Goal: Information Seeking & Learning: Learn about a topic

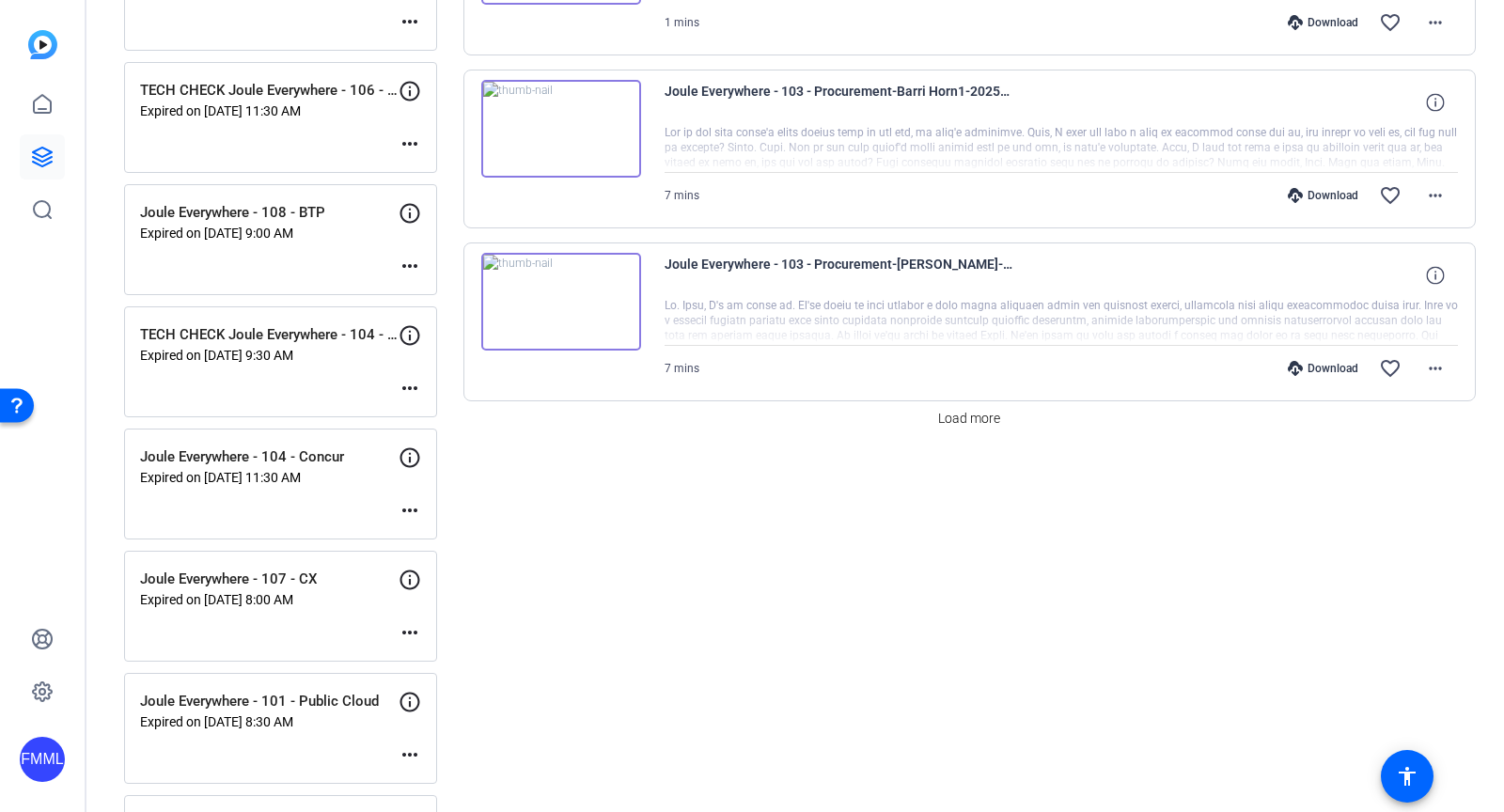
scroll to position [1475, 0]
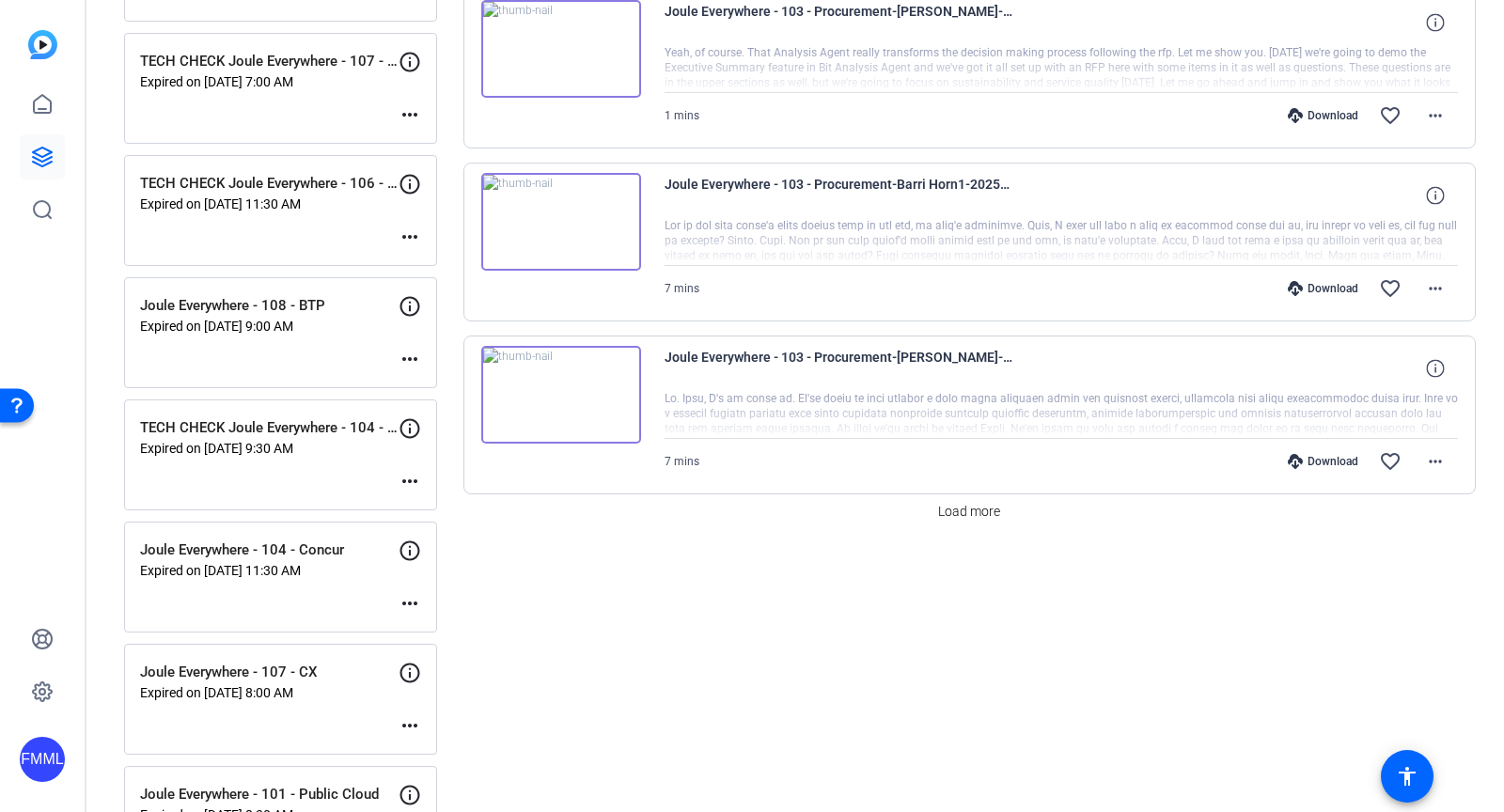
click at [562, 379] on img at bounding box center [561, 395] width 159 height 97
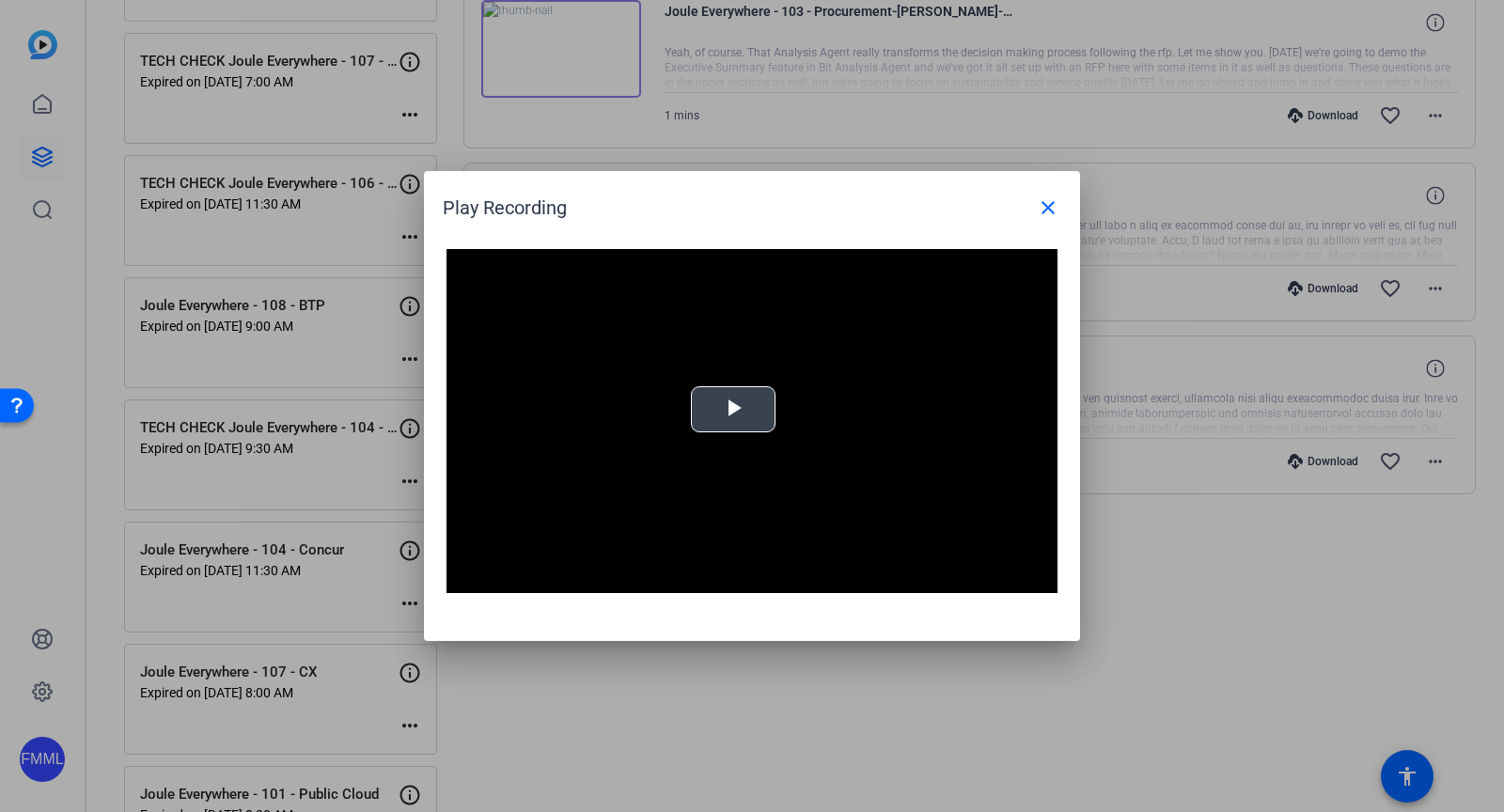
click at [733, 410] on span "Video Player" at bounding box center [733, 410] width 0 height 0
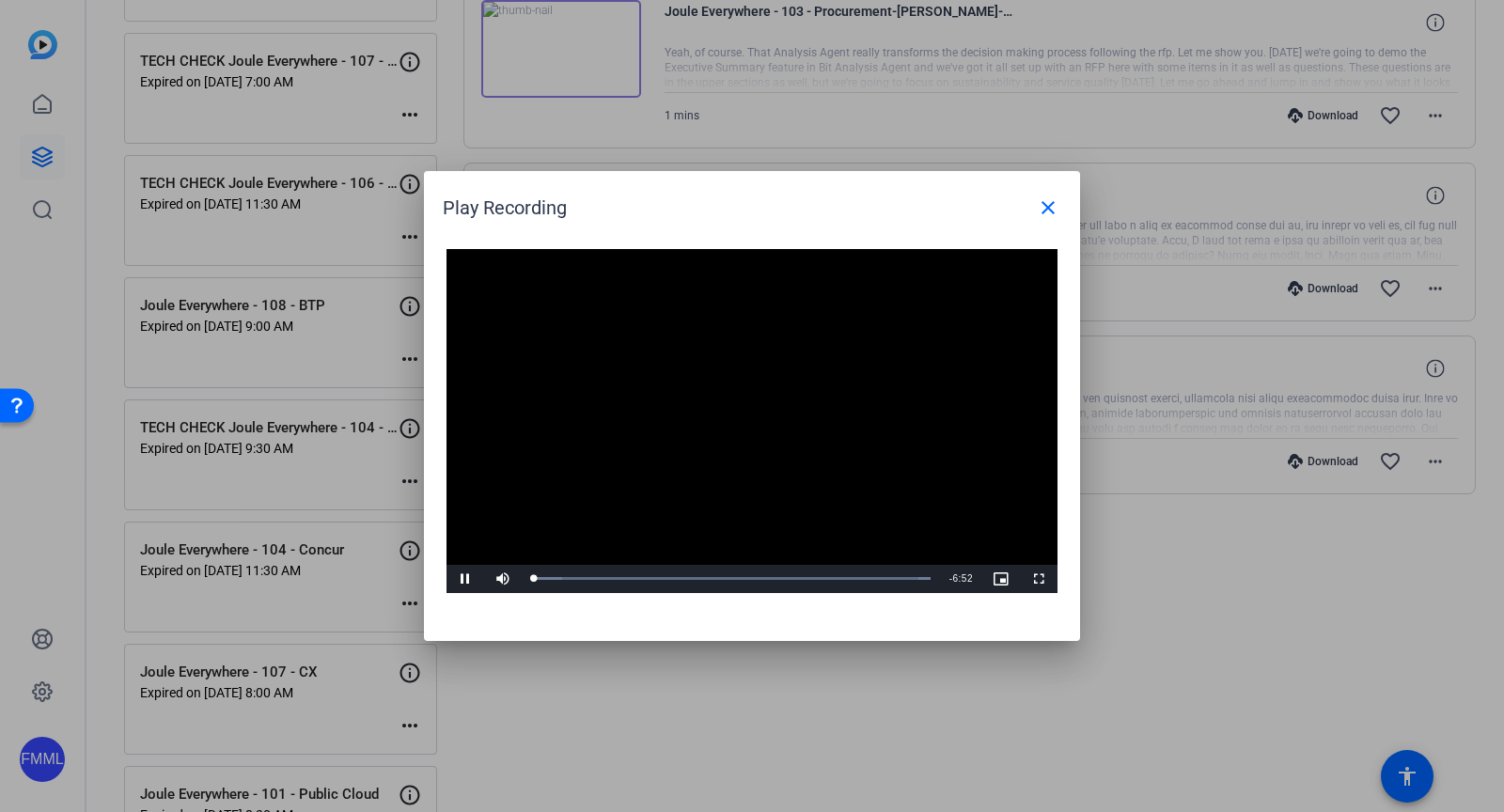
click at [654, 509] on video "Video Player" at bounding box center [752, 421] width 611 height 344
click at [1044, 217] on mat-icon "close" at bounding box center [1048, 208] width 23 height 23
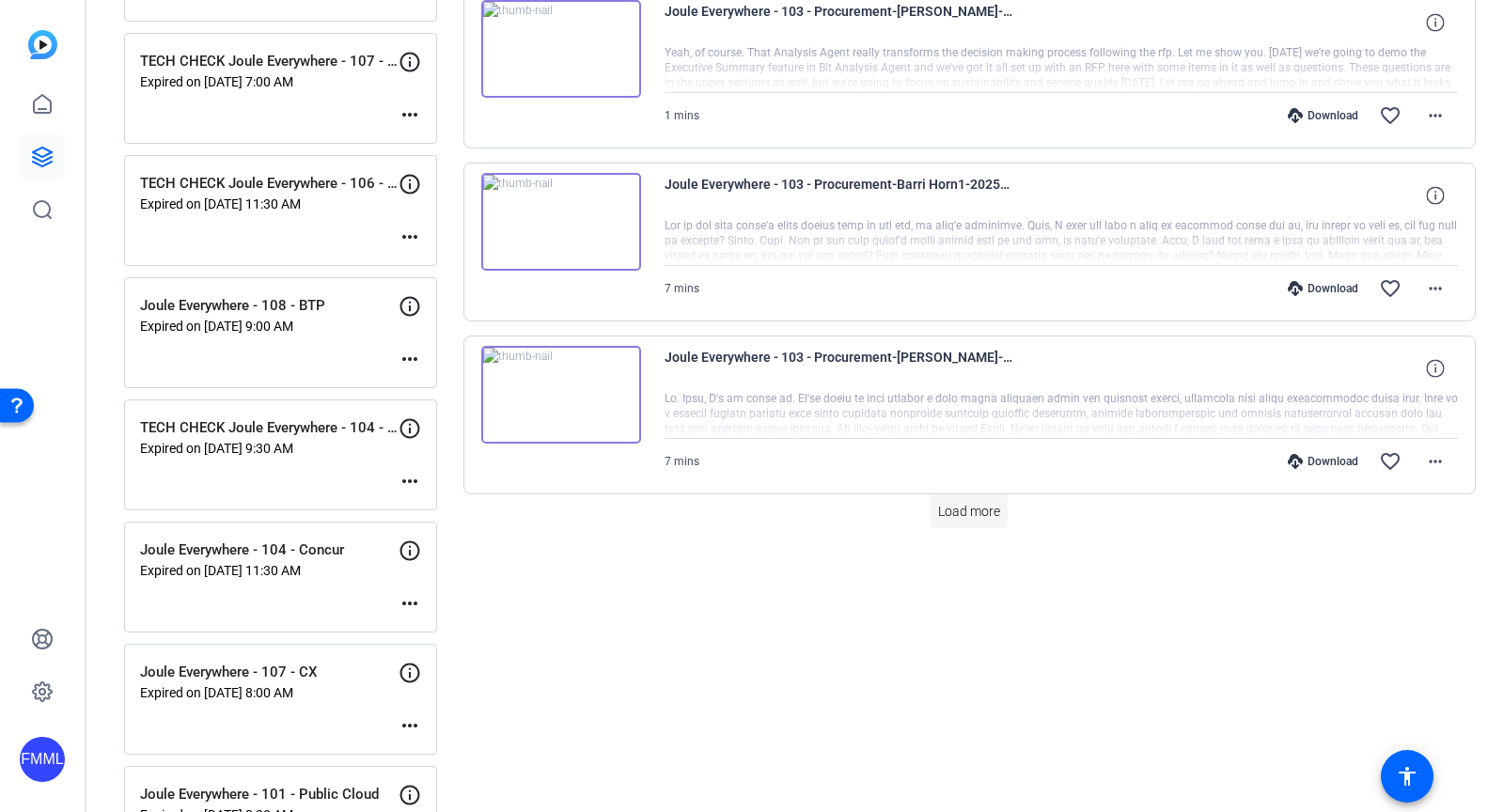
click at [959, 502] on span "Load more" at bounding box center [969, 512] width 62 height 20
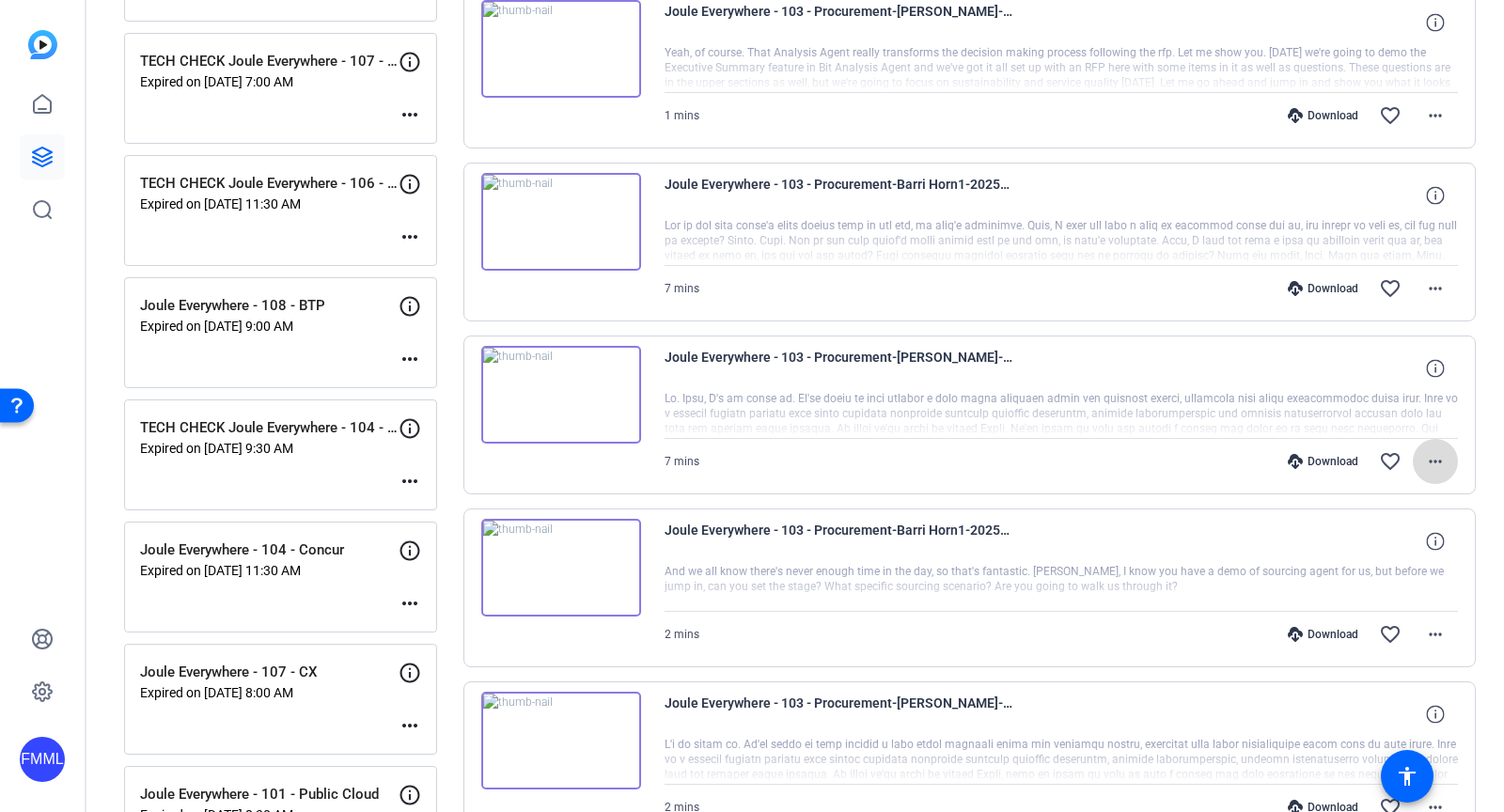
click at [1447, 449] on span at bounding box center [1436, 462] width 45 height 45
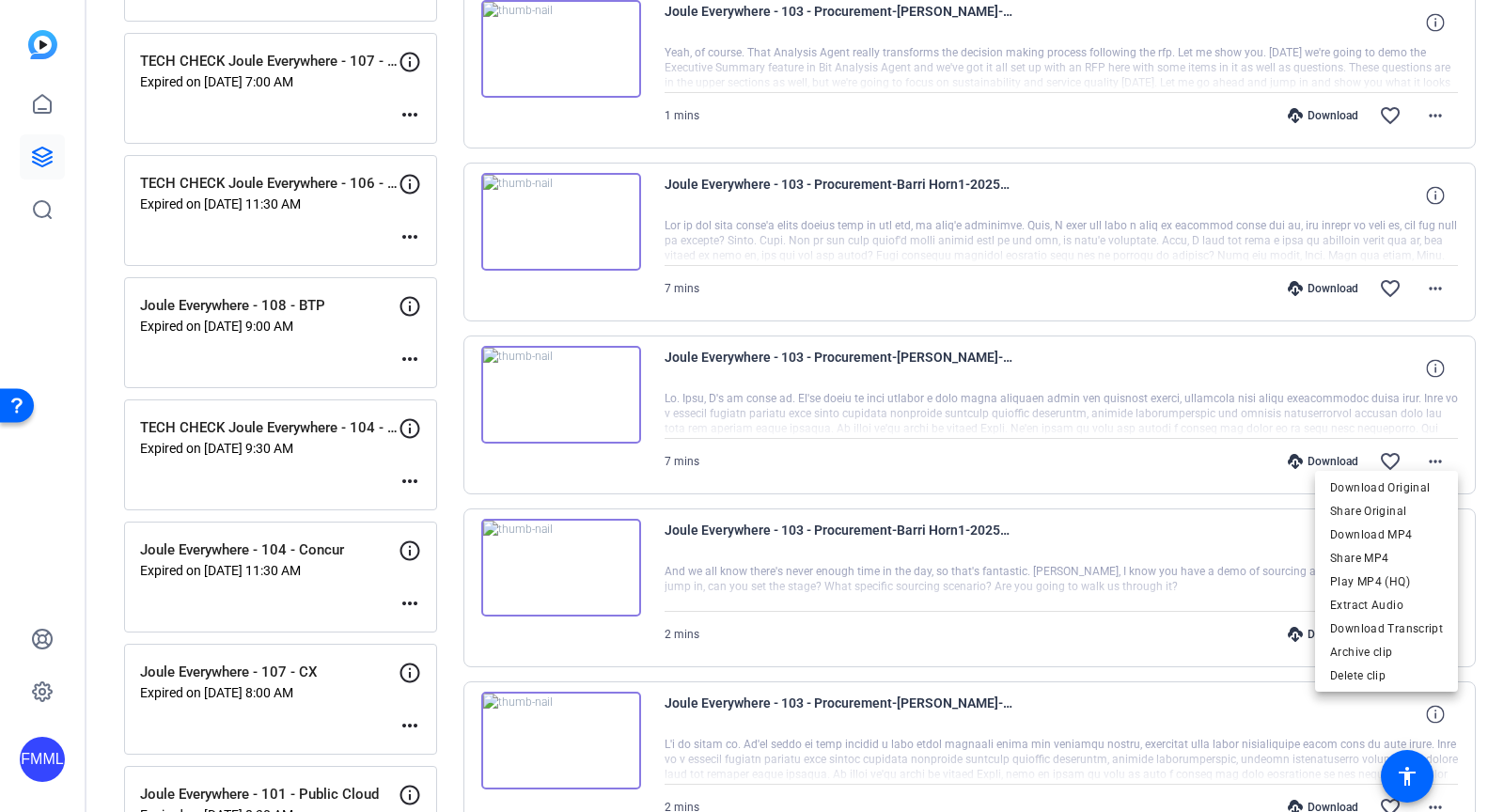
click at [1171, 381] on div at bounding box center [752, 406] width 1504 height 812
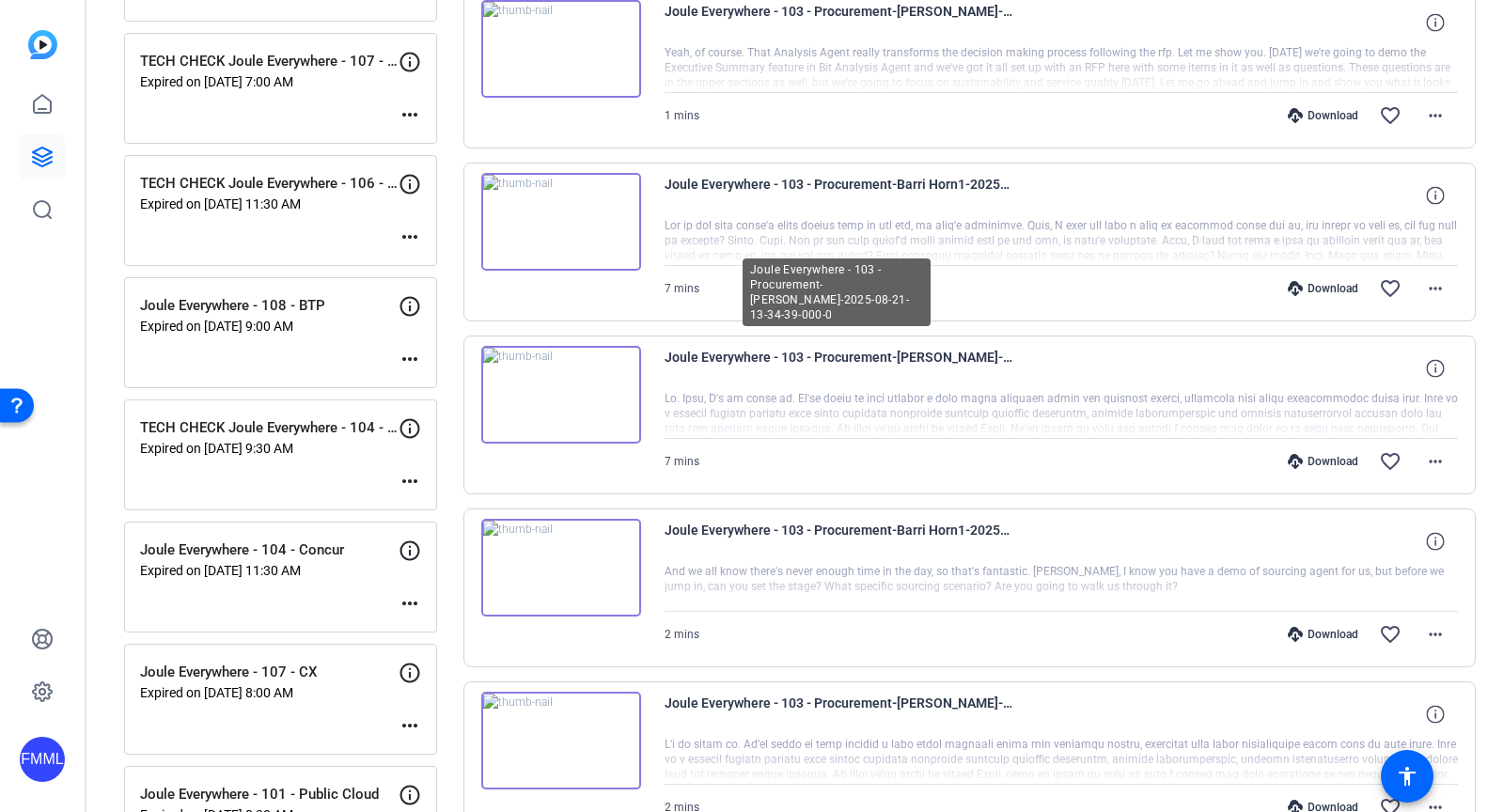
click at [908, 346] on span "Joule Everywhere - 103 - Procurement-[PERSON_NAME]-2025-08-21-13-34-39-000-0" at bounding box center [838, 369] width 347 height 45
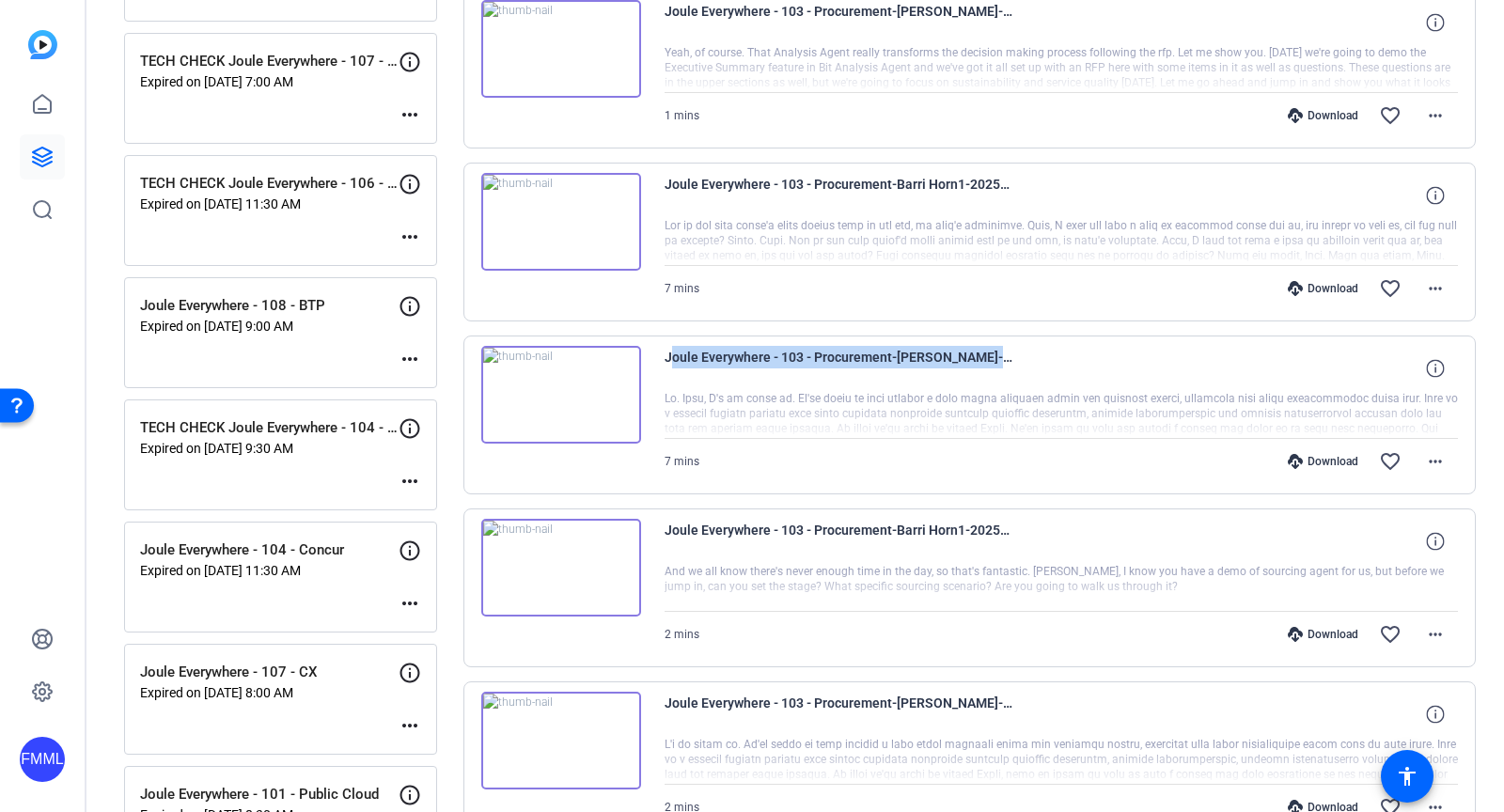
click at [908, 346] on span "Joule Everywhere - 103 - Procurement-[PERSON_NAME]-2025-08-21-13-34-39-000-0" at bounding box center [838, 369] width 347 height 45
copy div "Joule Everywhere - 103 - Procurement-[PERSON_NAME]-2025-08-21-13-34-39-000-0"
click at [1430, 453] on mat-icon "more_horiz" at bounding box center [1435, 462] width 23 height 23
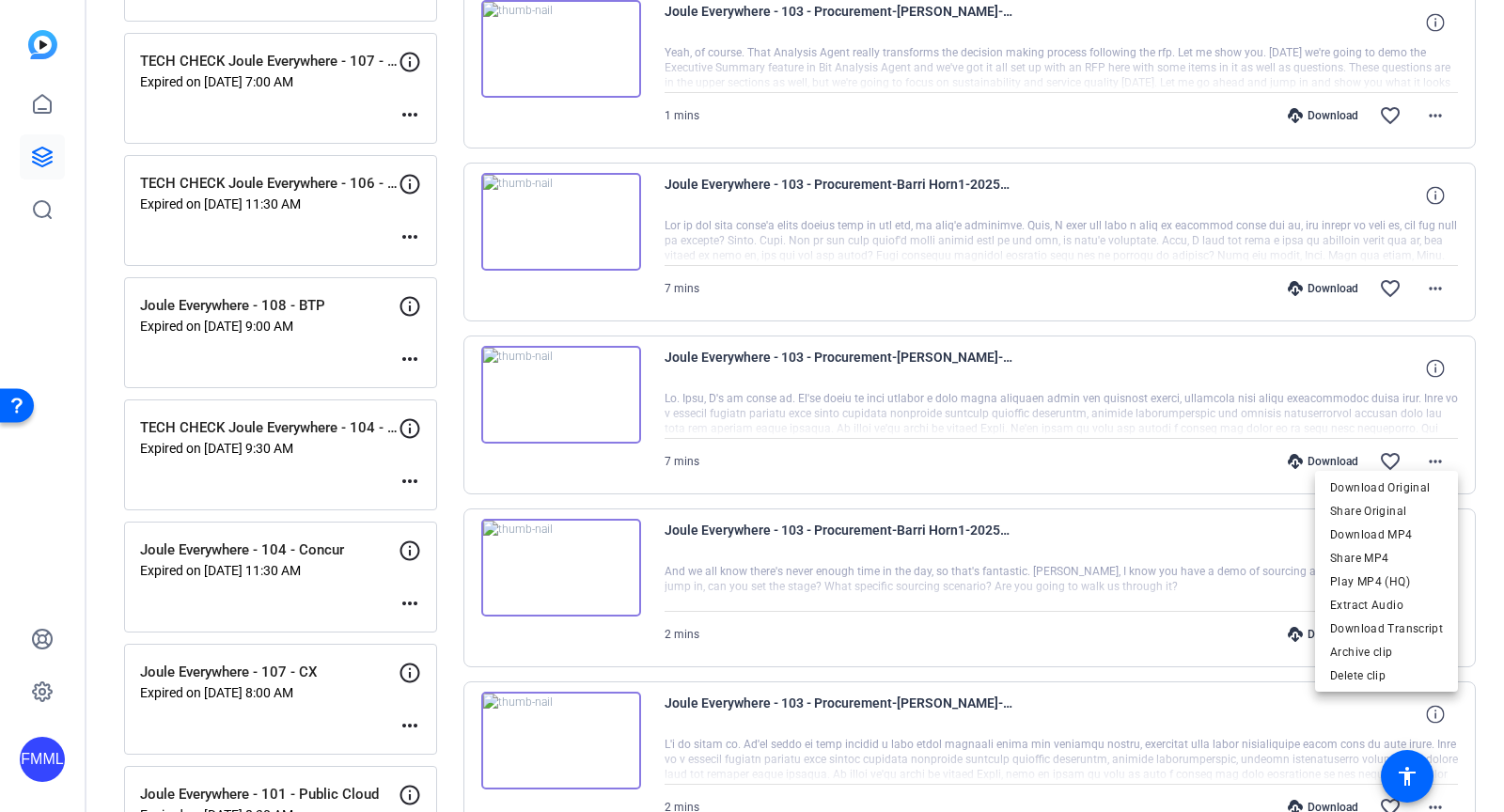
click at [951, 354] on div at bounding box center [752, 406] width 1504 height 812
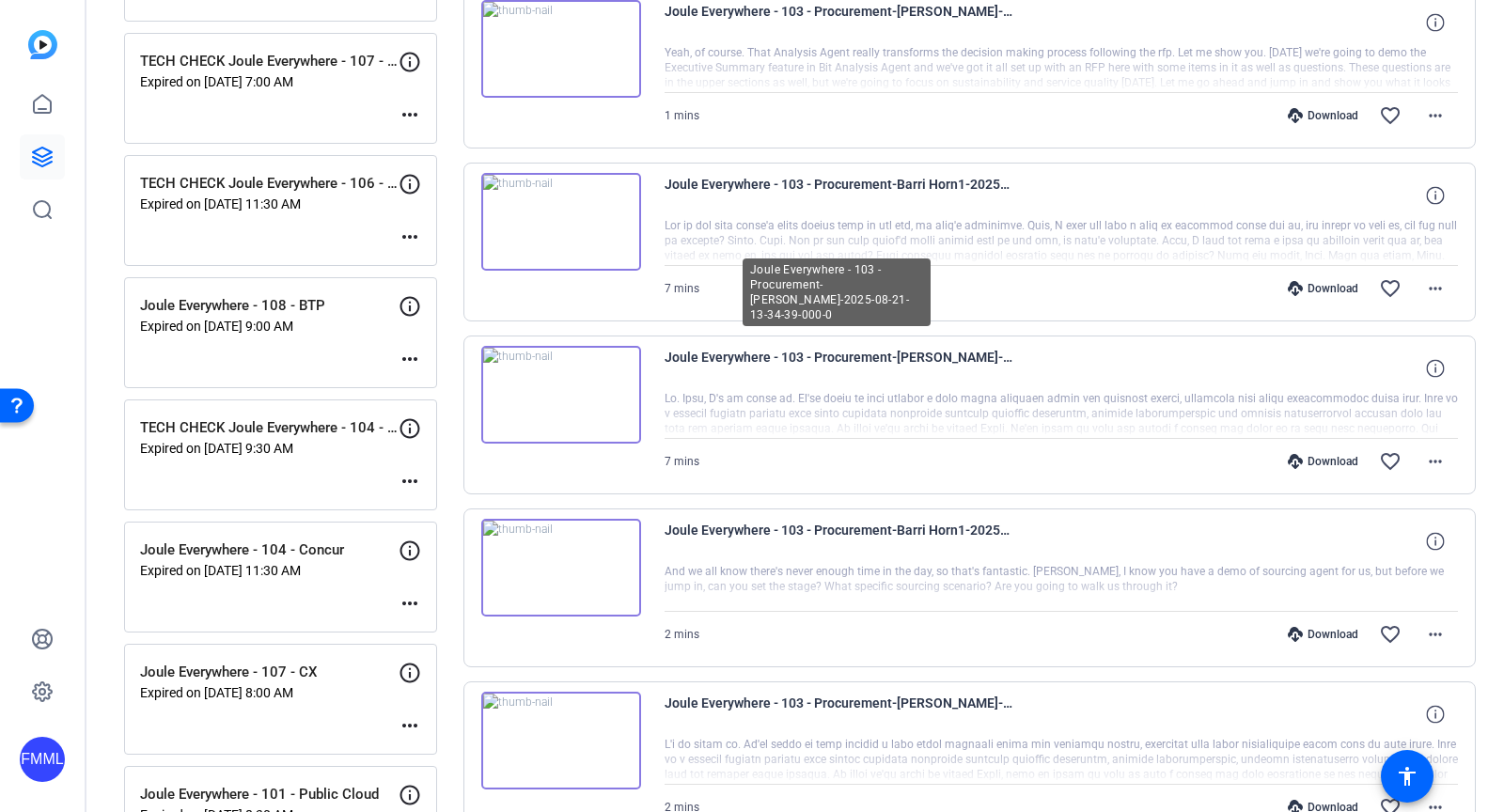
click at [937, 347] on span "Joule Everywhere - 103 - Procurement-[PERSON_NAME]-2025-08-21-13-34-39-000-0" at bounding box center [838, 369] width 347 height 45
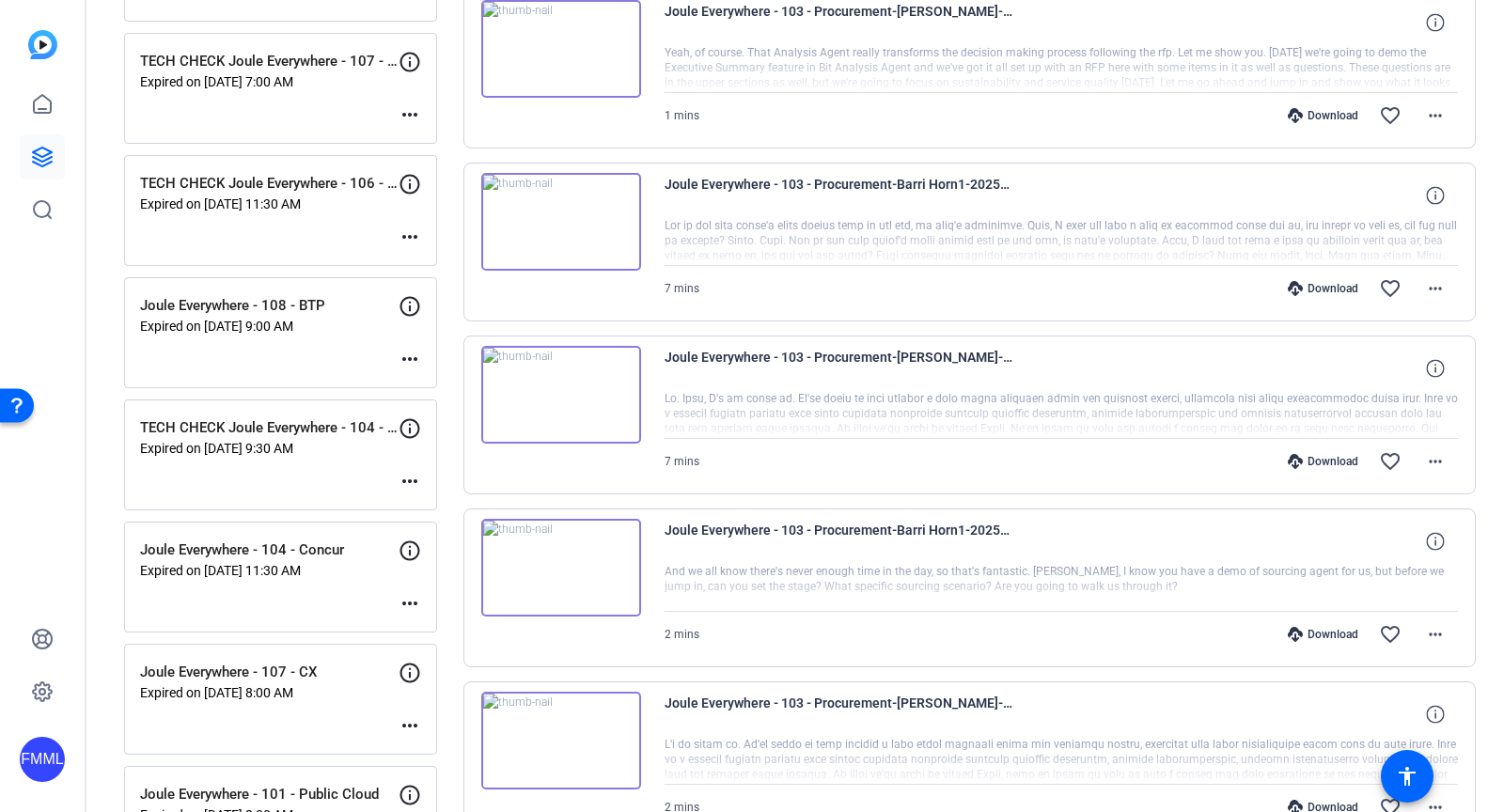
click at [937, 347] on span "Joule Everywhere - 103 - Procurement-[PERSON_NAME]-2025-08-21-13-34-39-000-0" at bounding box center [838, 369] width 347 height 45
